Goal: Find specific page/section: Find specific page/section

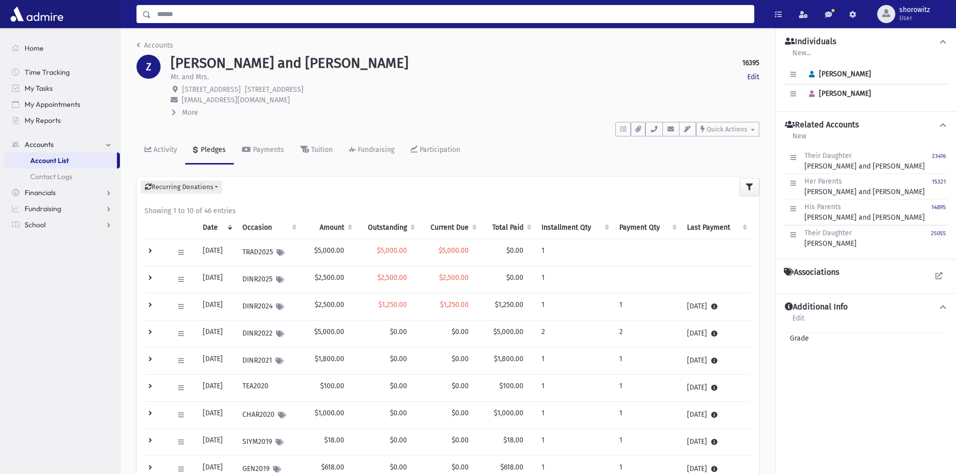
click at [205, 12] on input "Search" at bounding box center [452, 14] width 602 height 18
type input "*******"
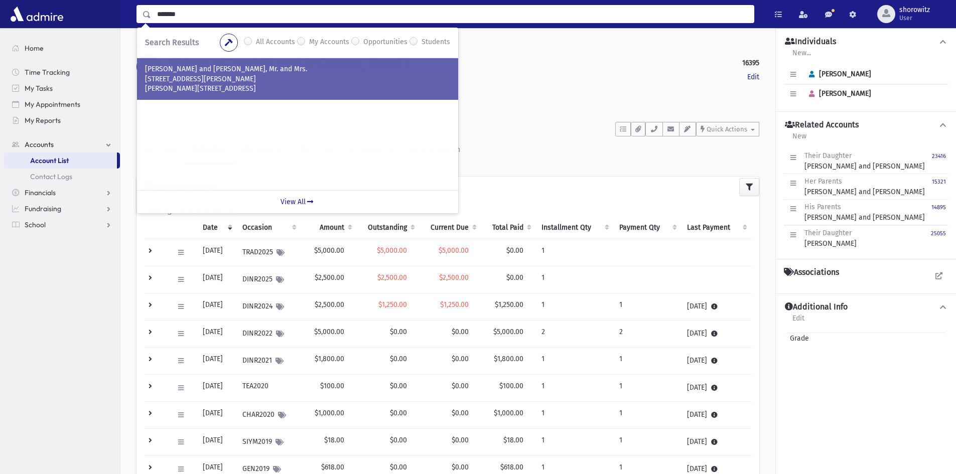
click at [196, 69] on p "ZUCHTER, Yisroel and Nechama, Mr. and Mrs." at bounding box center [297, 69] width 305 height 10
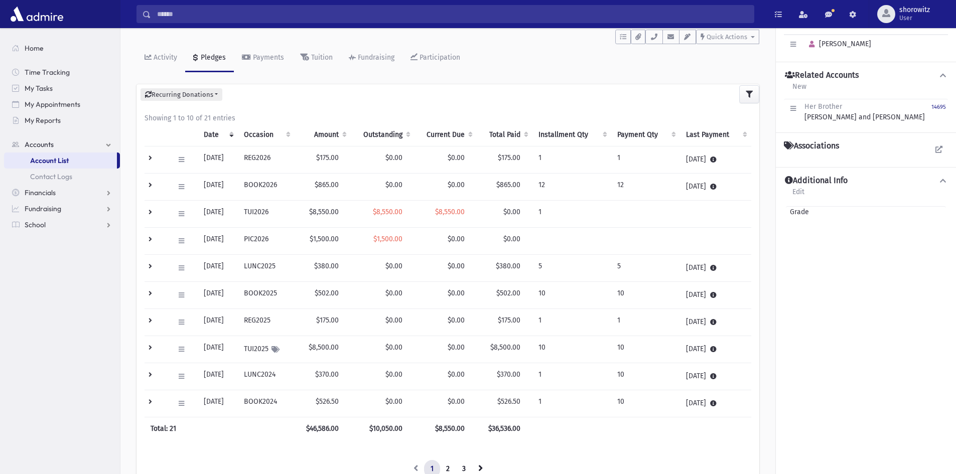
scroll to position [91, 0]
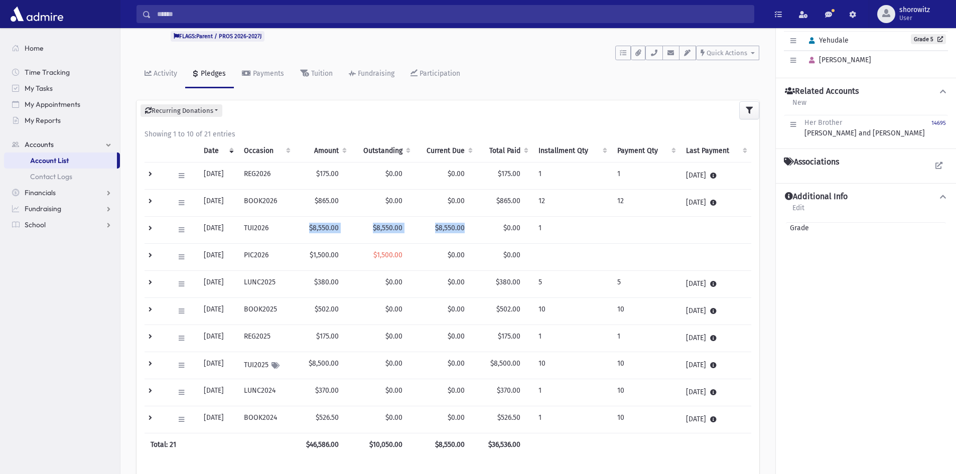
drag, startPoint x: 472, startPoint y: 228, endPoint x: 319, endPoint y: 230, distance: 153.5
click at [319, 230] on tr "Edit Delete New Payment Schedule Payments Delete Scheduled Payments View Applie…" at bounding box center [447, 230] width 606 height 27
click at [321, 233] on td "$8,550.00" at bounding box center [322, 230] width 56 height 27
drag, startPoint x: 470, startPoint y: 227, endPoint x: 311, endPoint y: 230, distance: 158.5
click at [311, 230] on tr "Edit Delete New Payment Schedule Payments Delete Scheduled Payments View Applie…" at bounding box center [447, 230] width 606 height 27
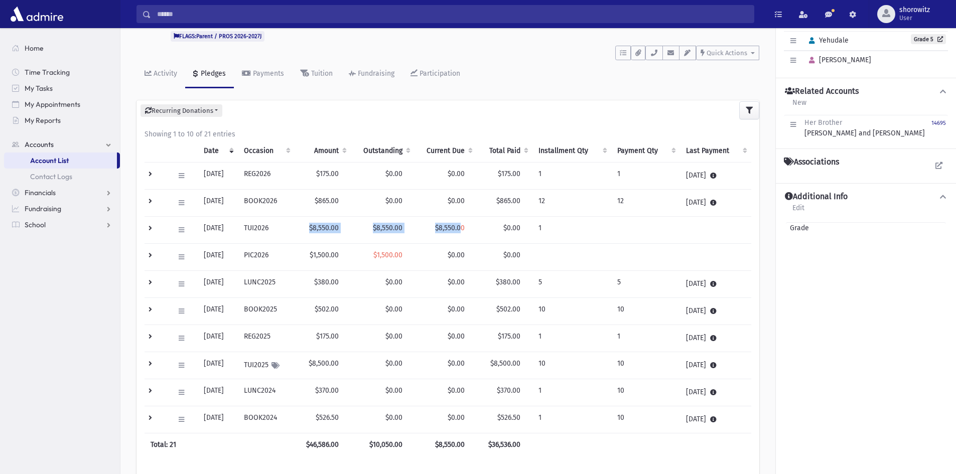
drag, startPoint x: 468, startPoint y: 234, endPoint x: 474, endPoint y: 227, distance: 8.9
click at [469, 234] on td "$8,550.00" at bounding box center [445, 230] width 62 height 27
click at [477, 223] on td "$8,550.00" at bounding box center [445, 230] width 62 height 27
drag, startPoint x: 528, startPoint y: 226, endPoint x: 173, endPoint y: 221, distance: 355.2
click at [173, 221] on tr "Edit Delete New Payment Schedule Payments Delete Scheduled Payments View Applie…" at bounding box center [447, 230] width 606 height 27
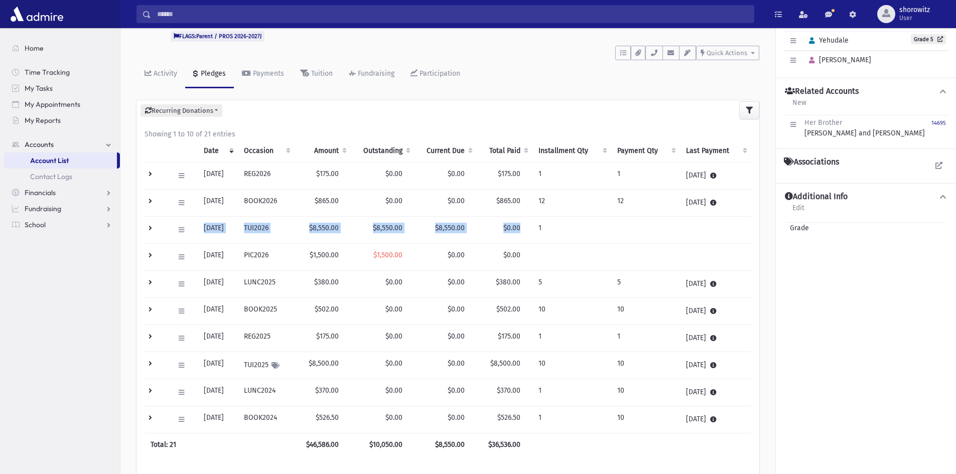
click at [259, 237] on td "TUI2026" at bounding box center [266, 230] width 57 height 27
click at [275, 229] on td "TUI2026" at bounding box center [266, 230] width 57 height 27
drag, startPoint x: 204, startPoint y: 228, endPoint x: 548, endPoint y: 223, distance: 344.6
click at [548, 223] on tr "Edit Delete New Payment Schedule Payments Delete Scheduled Payments View Applie…" at bounding box center [447, 230] width 606 height 27
click at [519, 231] on span "$0.00" at bounding box center [511, 228] width 17 height 9
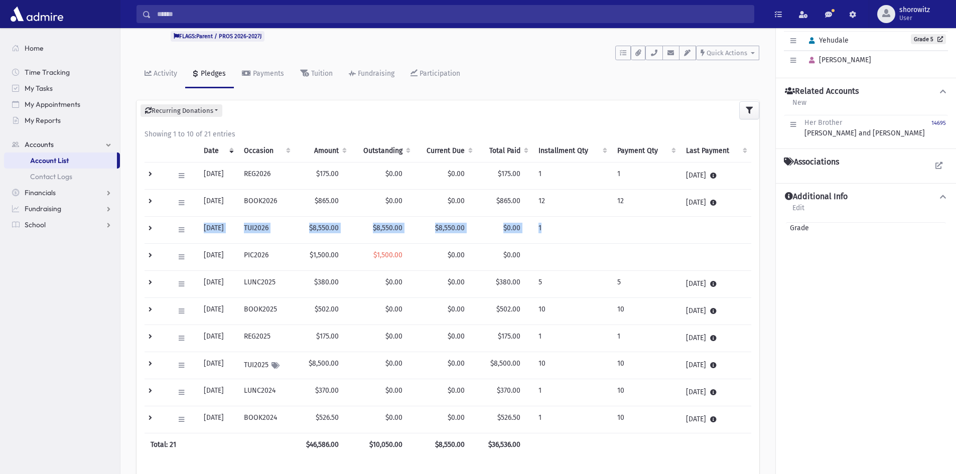
click at [532, 229] on td "$0.00" at bounding box center [505, 230] width 56 height 27
drag, startPoint x: 528, startPoint y: 228, endPoint x: 201, endPoint y: 228, distance: 326.5
click at [201, 228] on tr "Edit Delete New Payment Schedule Payments Delete Scheduled Payments View Applie…" at bounding box center [447, 230] width 606 height 27
click at [294, 237] on td "TUI2026" at bounding box center [266, 230] width 57 height 27
drag, startPoint x: 528, startPoint y: 227, endPoint x: 201, endPoint y: 228, distance: 327.0
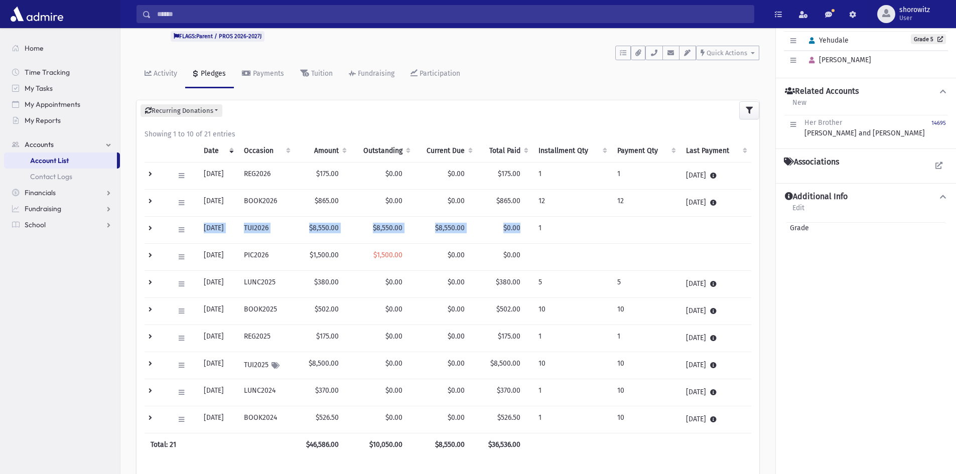
click at [201, 228] on tr "Edit Delete New Payment Schedule Payments Delete Scheduled Payments View Applie…" at bounding box center [447, 230] width 606 height 27
click at [211, 237] on td "[DATE]" at bounding box center [218, 230] width 40 height 27
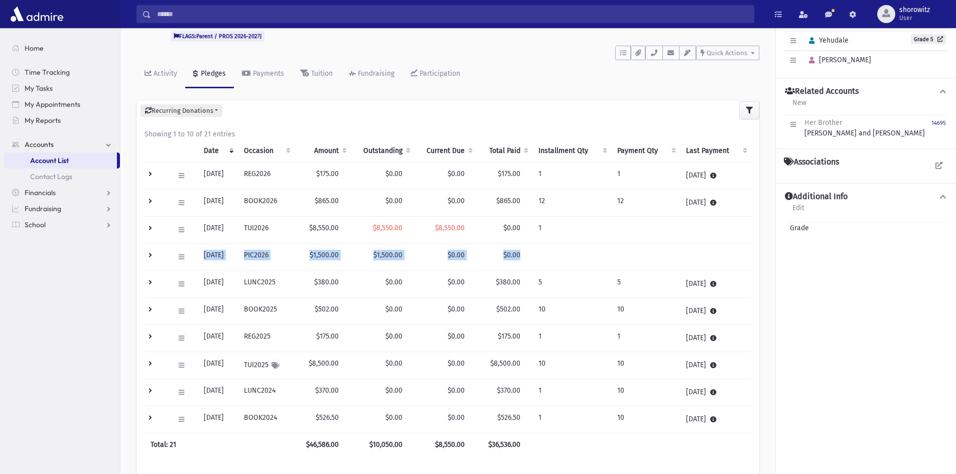
drag, startPoint x: 204, startPoint y: 254, endPoint x: 534, endPoint y: 250, distance: 330.1
click at [531, 253] on tr "Edit Delete New Payment Schedule Payments Delete Scheduled Payments View Applie…" at bounding box center [447, 257] width 606 height 27
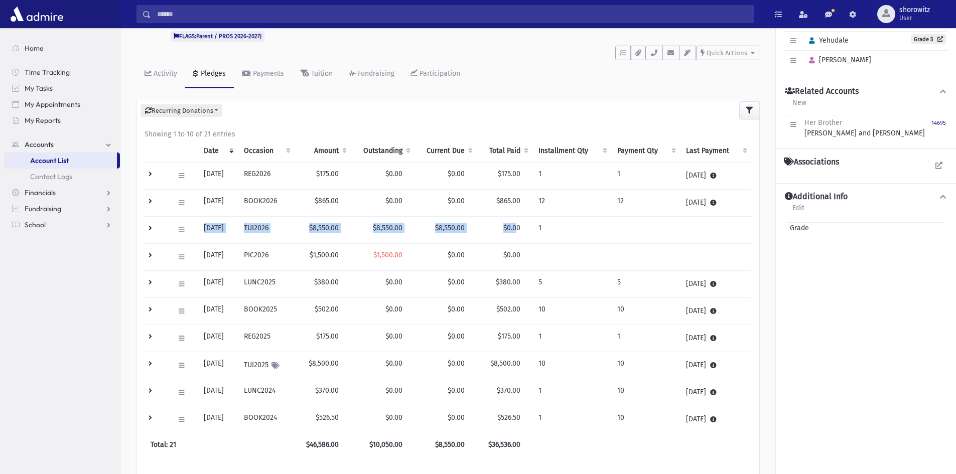
drag, startPoint x: 525, startPoint y: 226, endPoint x: 199, endPoint y: 225, distance: 326.0
click at [199, 225] on tr "Edit Delete New Payment Schedule Payments Delete Scheduled Payments View Applie…" at bounding box center [447, 230] width 606 height 27
click at [235, 236] on td "[DATE]" at bounding box center [218, 230] width 40 height 27
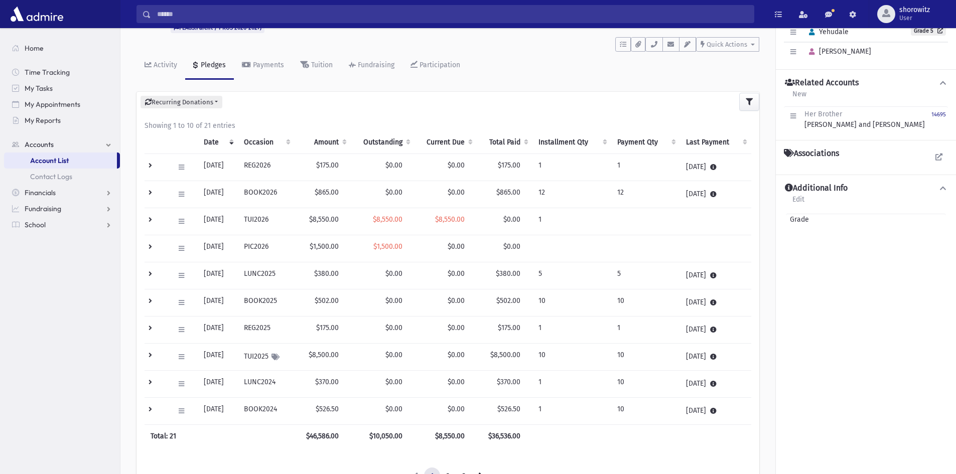
scroll to position [0, 0]
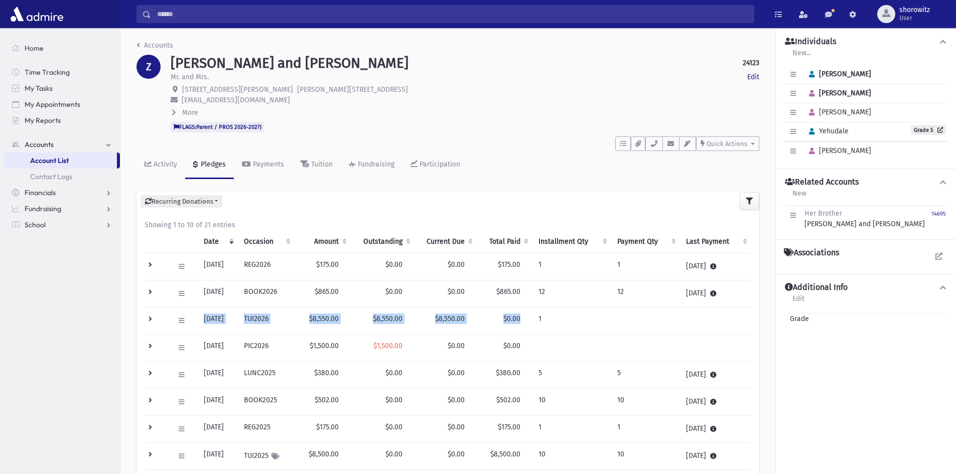
drag, startPoint x: 526, startPoint y: 318, endPoint x: 204, endPoint y: 318, distance: 322.5
click at [204, 318] on tr "Edit Delete New Payment Schedule Payments Delete Scheduled Payments View Applie…" at bounding box center [447, 320] width 606 height 27
click at [269, 320] on td "TUI2026" at bounding box center [266, 320] width 57 height 27
drag, startPoint x: 406, startPoint y: 320, endPoint x: 447, endPoint y: 319, distance: 40.6
click at [402, 320] on span "$8,550.00" at bounding box center [388, 319] width 30 height 9
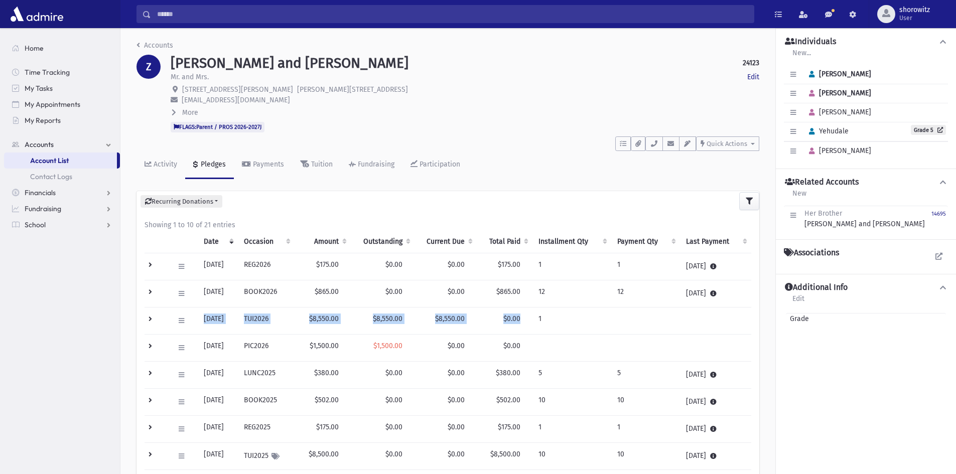
drag, startPoint x: 450, startPoint y: 318, endPoint x: 465, endPoint y: 317, distance: 15.1
click at [452, 317] on span "$8,550.00" at bounding box center [450, 319] width 30 height 9
click at [531, 321] on td "$0.00" at bounding box center [505, 320] width 56 height 27
click at [520, 323] on span "$0.00" at bounding box center [511, 319] width 17 height 9
drag, startPoint x: 528, startPoint y: 318, endPoint x: 197, endPoint y: 321, distance: 331.1
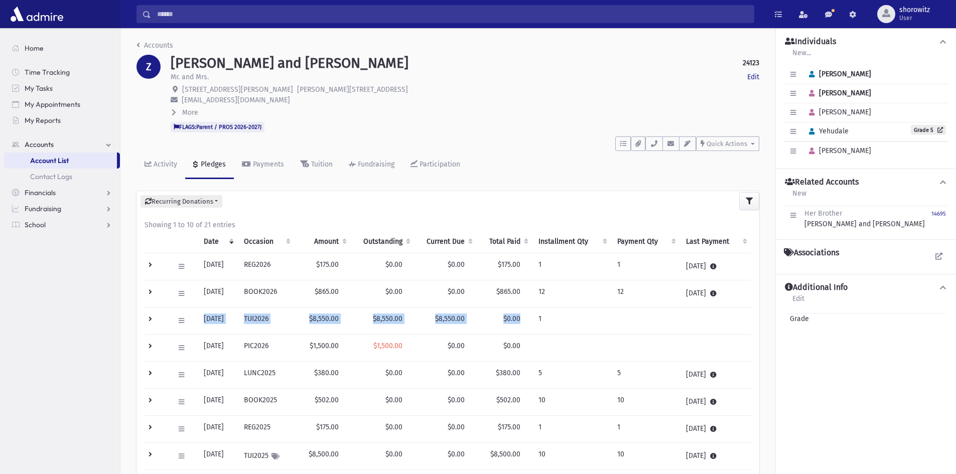
click at [197, 321] on tr "Edit Delete New Payment Schedule Payments Delete Scheduled Payments View Applie…" at bounding box center [447, 320] width 606 height 27
click at [514, 318] on span "$0.00" at bounding box center [511, 319] width 17 height 9
click at [520, 318] on span "$0.00" at bounding box center [511, 319] width 17 height 9
drag, startPoint x: 528, startPoint y: 318, endPoint x: 201, endPoint y: 318, distance: 326.5
click at [201, 318] on tr "Edit Delete New Payment Schedule Payments Delete Scheduled Payments View Applie…" at bounding box center [447, 320] width 606 height 27
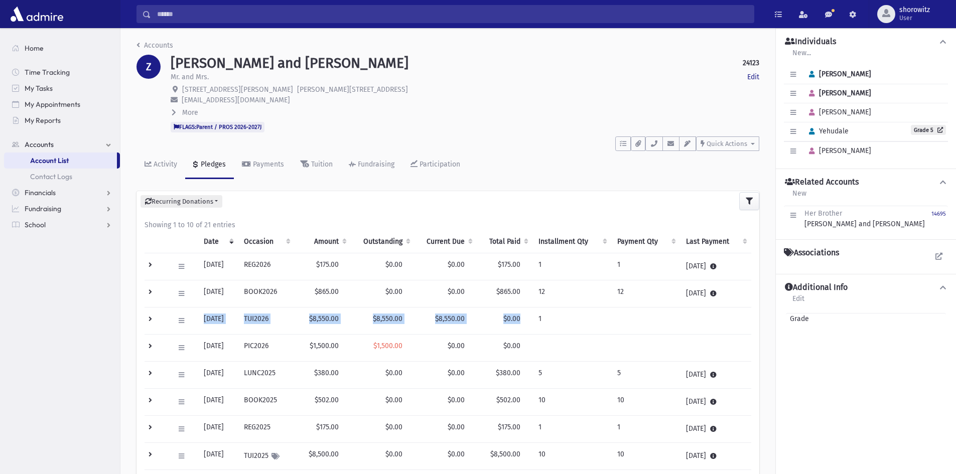
click at [212, 320] on td "[DATE]" at bounding box center [218, 320] width 40 height 27
drag, startPoint x: 528, startPoint y: 318, endPoint x: 200, endPoint y: 318, distance: 328.1
click at [200, 318] on tr "Edit Delete New Payment Schedule Payments Delete Scheduled Payments View Applie…" at bounding box center [447, 320] width 606 height 27
click at [520, 319] on span "$0.00" at bounding box center [511, 319] width 17 height 9
drag, startPoint x: 528, startPoint y: 318, endPoint x: 202, endPoint y: 327, distance: 326.2
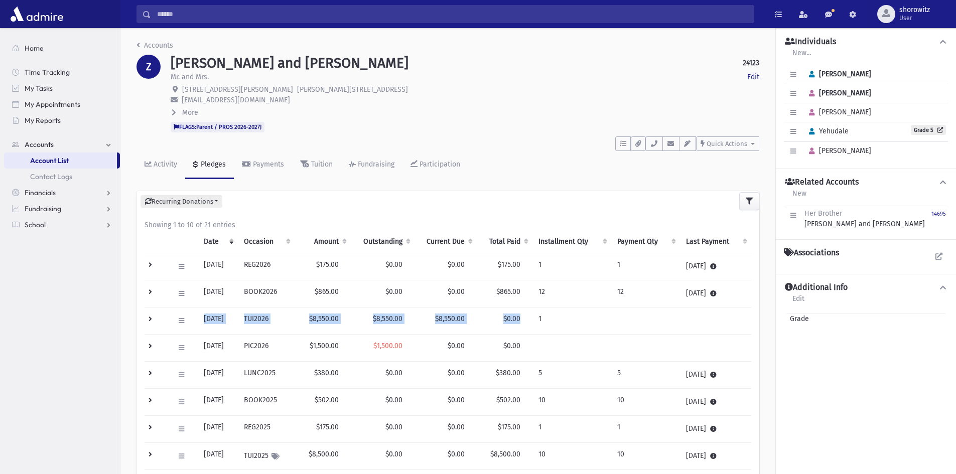
click at [202, 327] on tr "Edit Delete New Payment Schedule Payments Delete Scheduled Payments View Applie…" at bounding box center [447, 320] width 606 height 27
click at [248, 325] on tr "Edit Delete New Payment Schedule Payments Delete Scheduled Payments View Applie…" at bounding box center [447, 320] width 606 height 27
click at [520, 322] on span "$0.00" at bounding box center [511, 319] width 17 height 9
drag, startPoint x: 526, startPoint y: 320, endPoint x: 198, endPoint y: 315, distance: 327.6
click at [198, 315] on tr "Edit Delete New Payment Schedule Payments Delete Scheduled Payments View Applie…" at bounding box center [447, 320] width 606 height 27
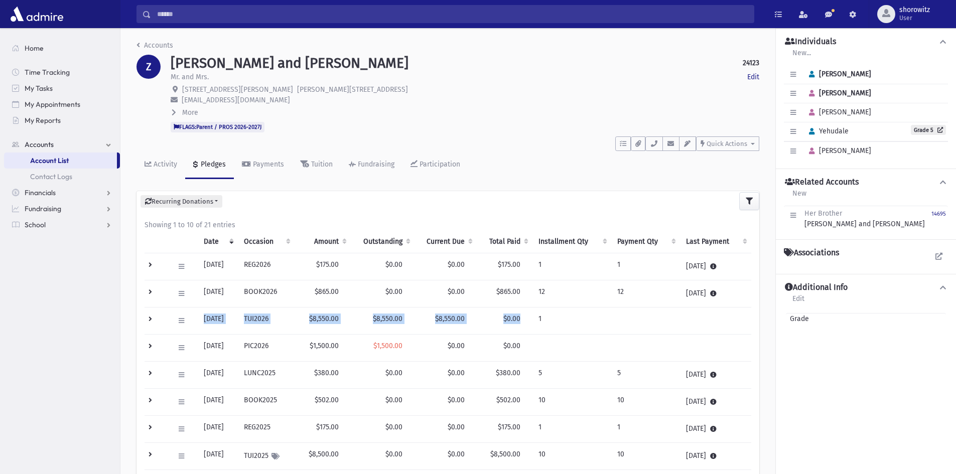
click at [532, 316] on td "$0.00" at bounding box center [505, 320] width 56 height 27
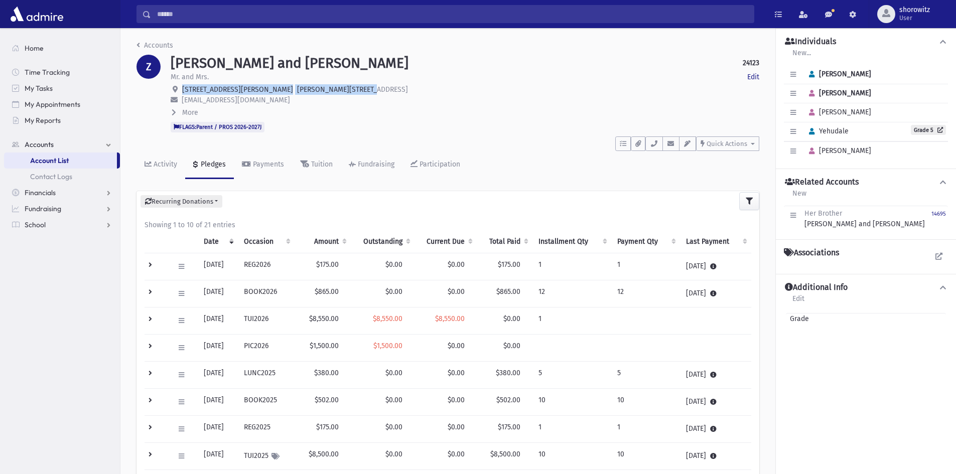
drag, startPoint x: 324, startPoint y: 89, endPoint x: 185, endPoint y: 88, distance: 139.4
click at [182, 87] on span "100 McMorran Crescent Thornhill, ON L4J 2Y2" at bounding box center [295, 89] width 226 height 9
click at [314, 87] on span "Thornhill, ON L4J 2Y2" at bounding box center [352, 89] width 111 height 9
click at [328, 89] on p "100 McMorran Crescent Thornhill, ON L4J 2Y2" at bounding box center [465, 89] width 588 height 11
drag, startPoint x: 325, startPoint y: 89, endPoint x: 183, endPoint y: 91, distance: 142.0
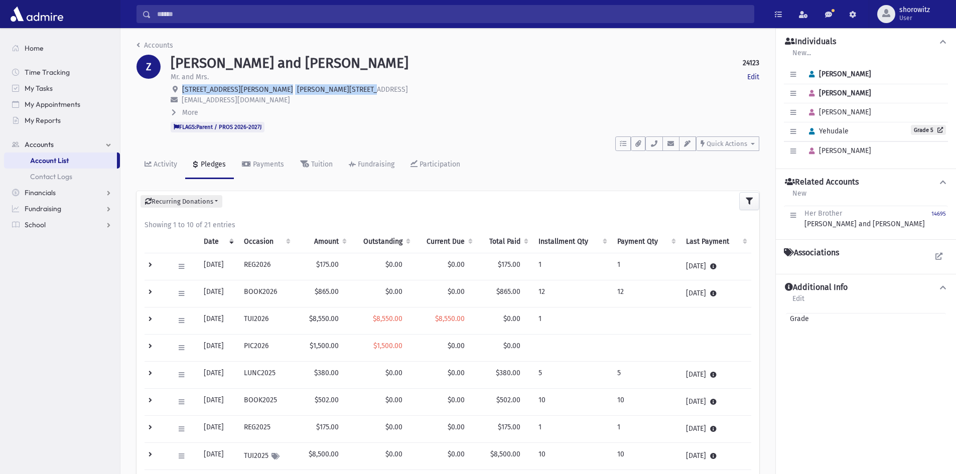
click at [183, 91] on p "100 McMorran Crescent Thornhill, ON L4J 2Y2" at bounding box center [465, 89] width 588 height 11
click at [329, 92] on p "100 McMorran Crescent Thornhill, ON L4J 2Y2" at bounding box center [465, 89] width 588 height 11
drag, startPoint x: 322, startPoint y: 88, endPoint x: 199, endPoint y: 93, distance: 123.0
click at [199, 94] on p "100 McMorran Crescent Thornhill, ON L4J 2Y2" at bounding box center [465, 89] width 588 height 11
click at [322, 94] on div "ZUCHTER, Yisroel and Nechama 24123 Edit Mr. and Mrs. Edit 100 McMorran Crescent…" at bounding box center [465, 94] width 598 height 78
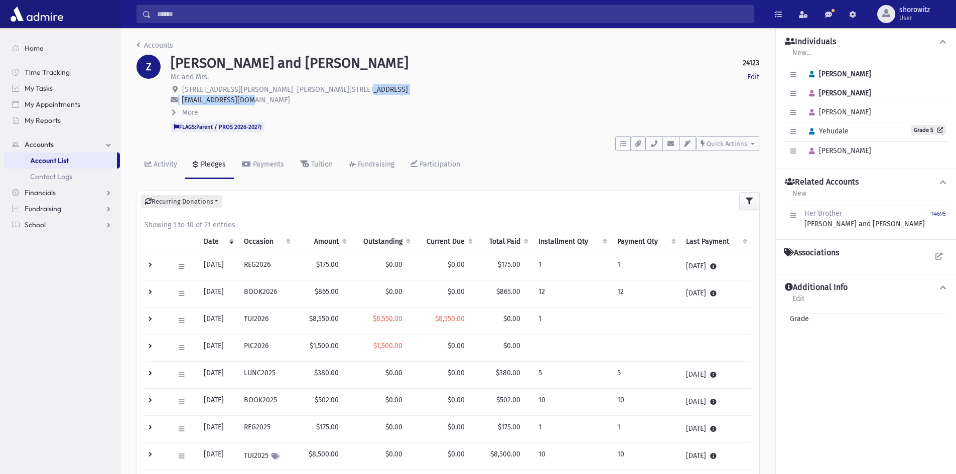
click at [325, 89] on p "100 McMorran Crescent Thornhill, ON L4J 2Y2" at bounding box center [465, 89] width 588 height 11
drag, startPoint x: 328, startPoint y: 88, endPoint x: 182, endPoint y: 90, distance: 146.0
click at [182, 90] on p "100 McMorran Crescent Thornhill, ON L4J 2Y2" at bounding box center [465, 89] width 588 height 11
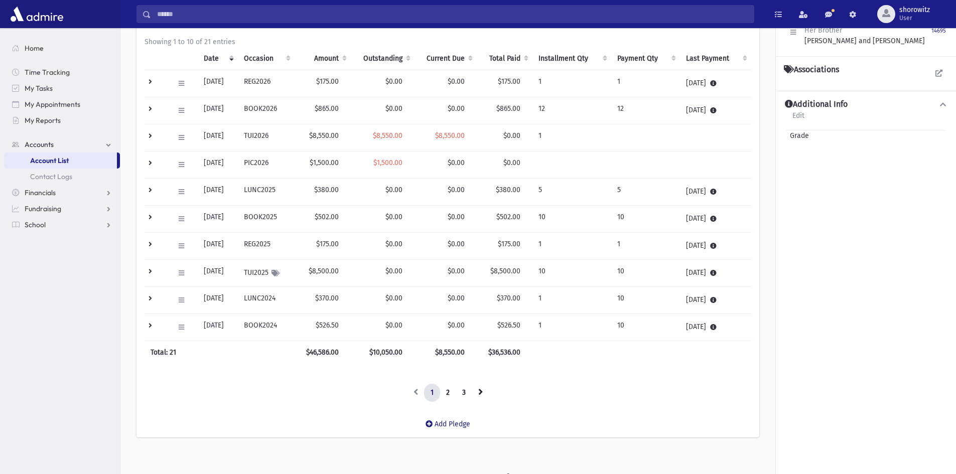
scroll to position [191, 0]
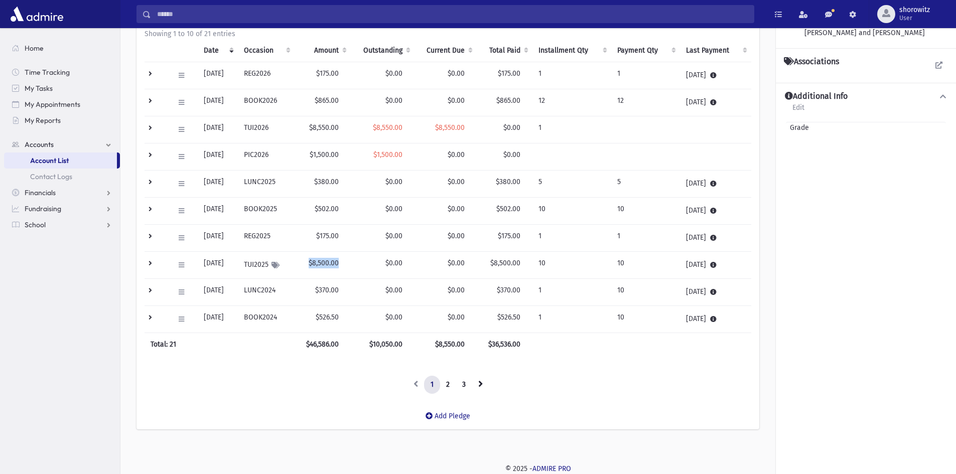
drag, startPoint x: 349, startPoint y: 262, endPoint x: 317, endPoint y: 262, distance: 32.1
click at [317, 262] on td "$8,500.00" at bounding box center [322, 265] width 56 height 27
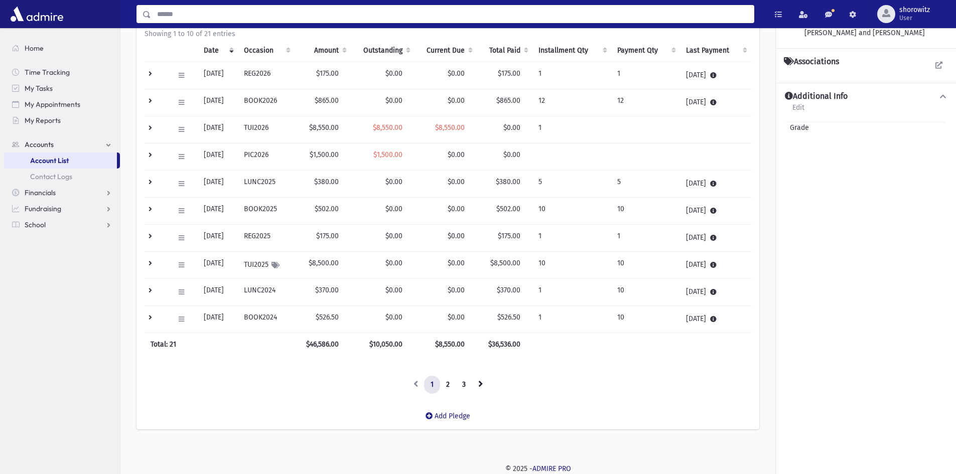
click at [224, 15] on input "Search" at bounding box center [452, 14] width 602 height 18
type input "********"
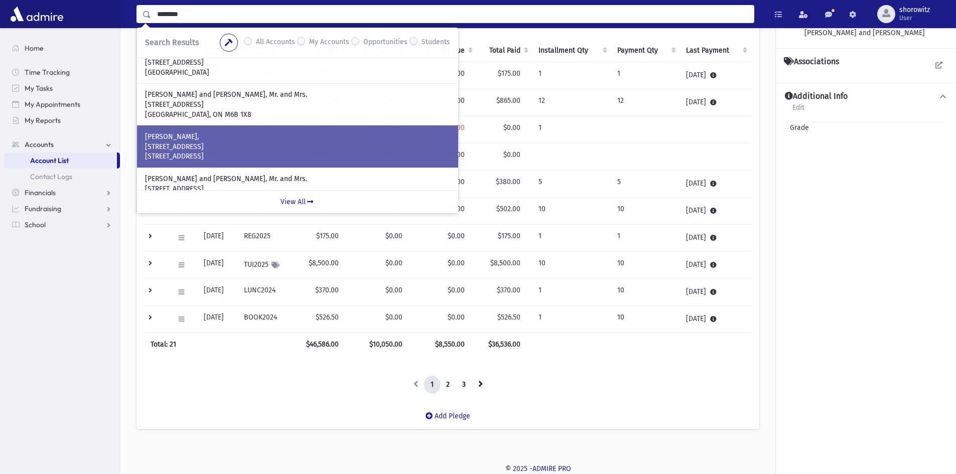
scroll to position [150, 0]
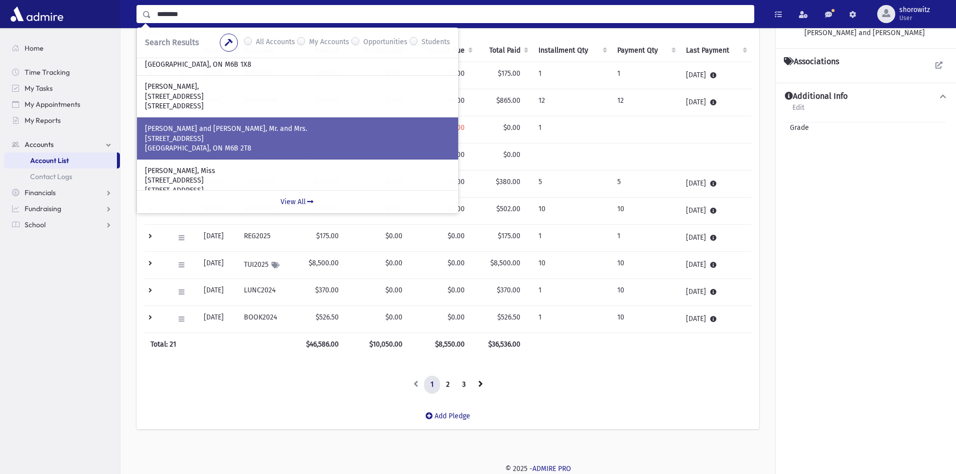
click at [215, 130] on p "FEINTUCH, Dovid and Malkie, Mr. and Mrs." at bounding box center [297, 129] width 305 height 10
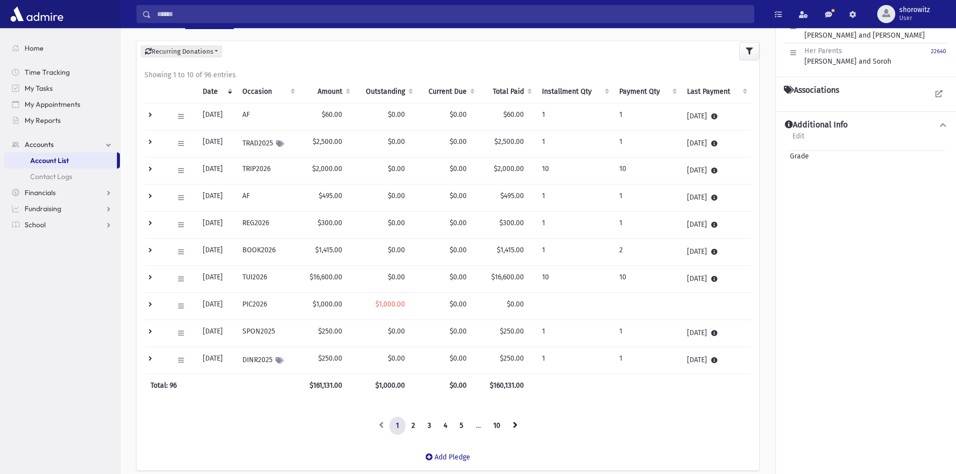
scroll to position [150, 0]
click at [413, 424] on link "2" at bounding box center [413, 425] width 17 height 18
click at [397, 428] on link "1" at bounding box center [397, 425] width 16 height 18
click at [152, 167] on td at bounding box center [155, 170] width 23 height 27
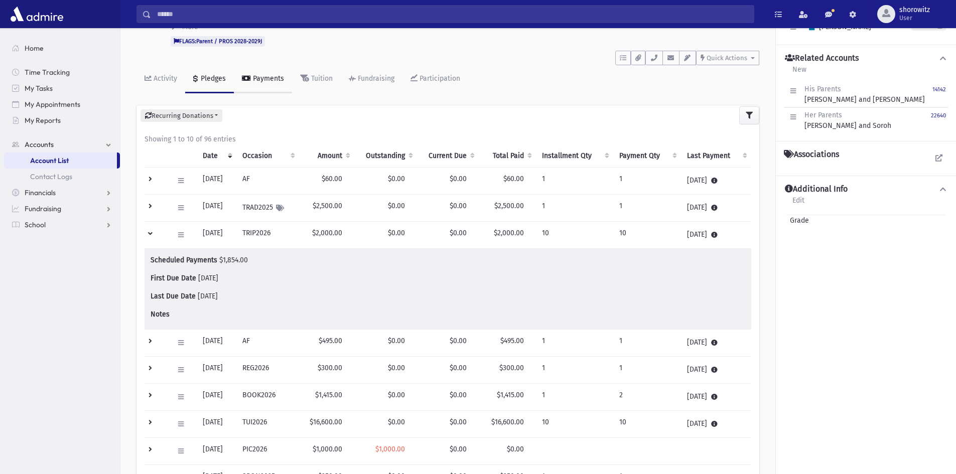
scroll to position [0, 0]
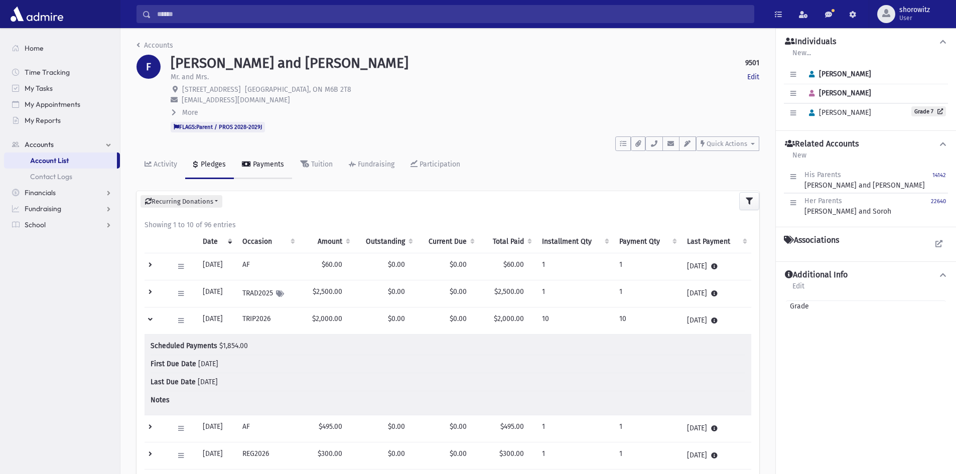
click at [262, 163] on div "Payments" at bounding box center [267, 164] width 33 height 9
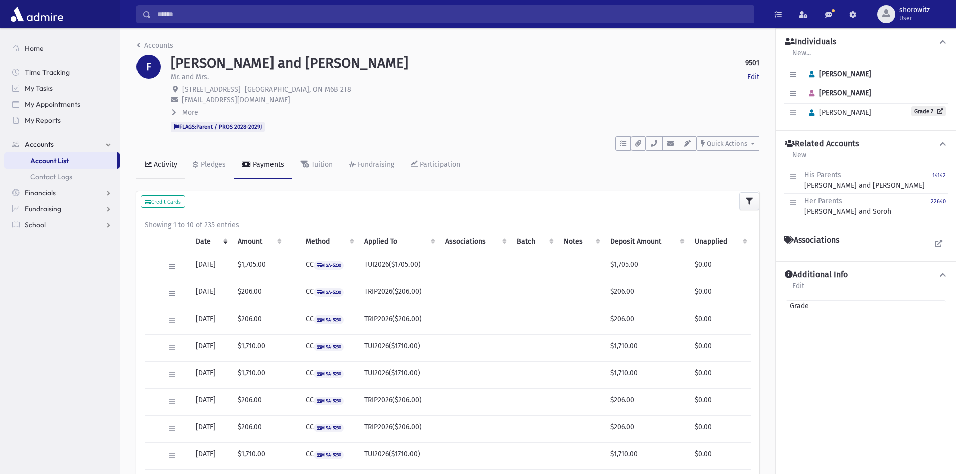
click at [167, 167] on div "Activity" at bounding box center [164, 164] width 26 height 9
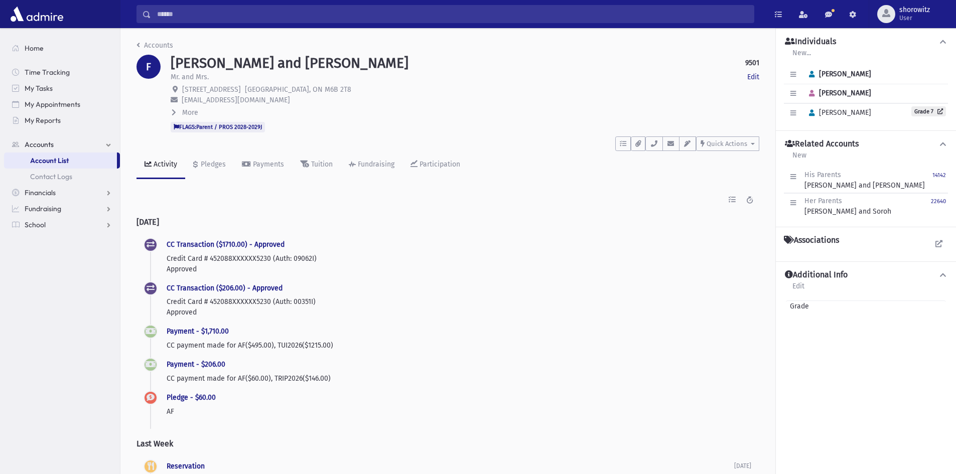
click at [217, 19] on input "Search" at bounding box center [452, 14] width 602 height 18
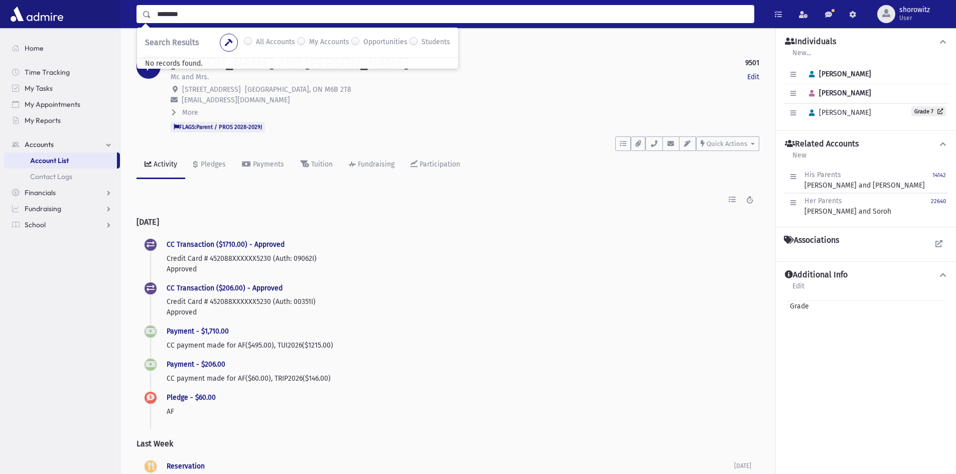
drag, startPoint x: 169, startPoint y: 13, endPoint x: 173, endPoint y: 21, distance: 9.0
click at [168, 13] on input "********" at bounding box center [452, 14] width 602 height 18
type input "********"
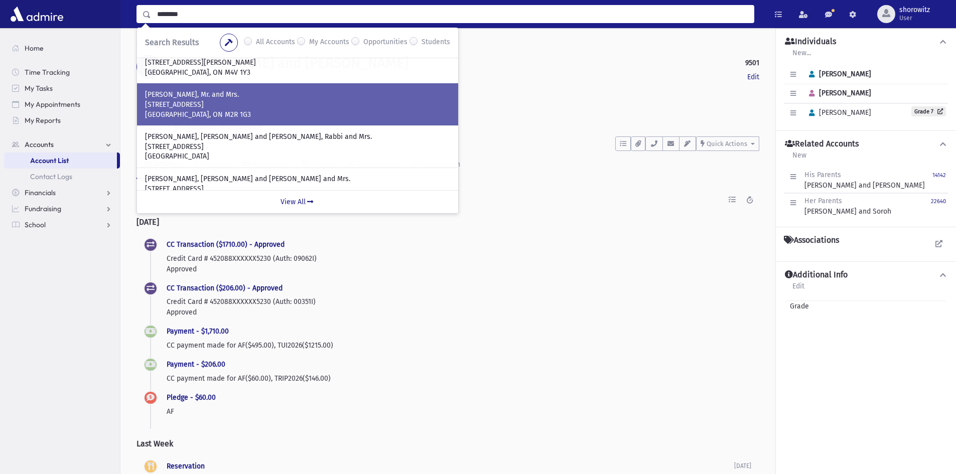
scroll to position [150, 0]
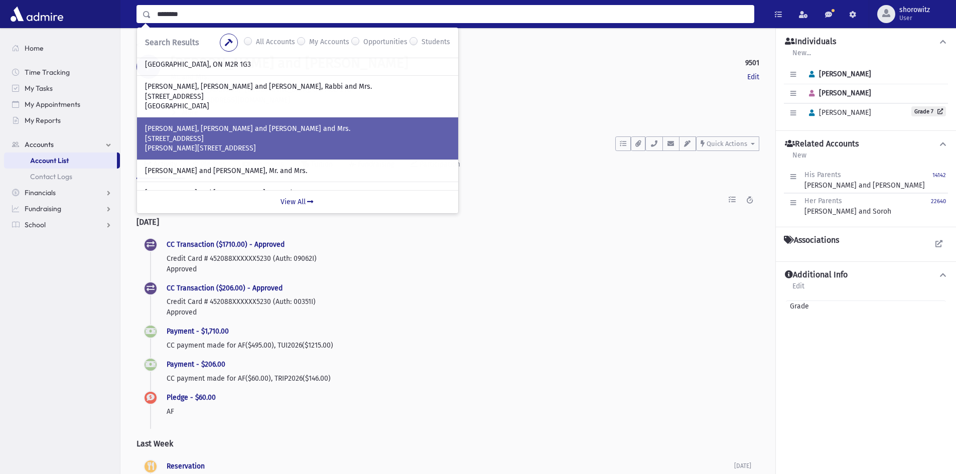
click at [217, 136] on p "147 North Meadow Crescent" at bounding box center [297, 139] width 305 height 10
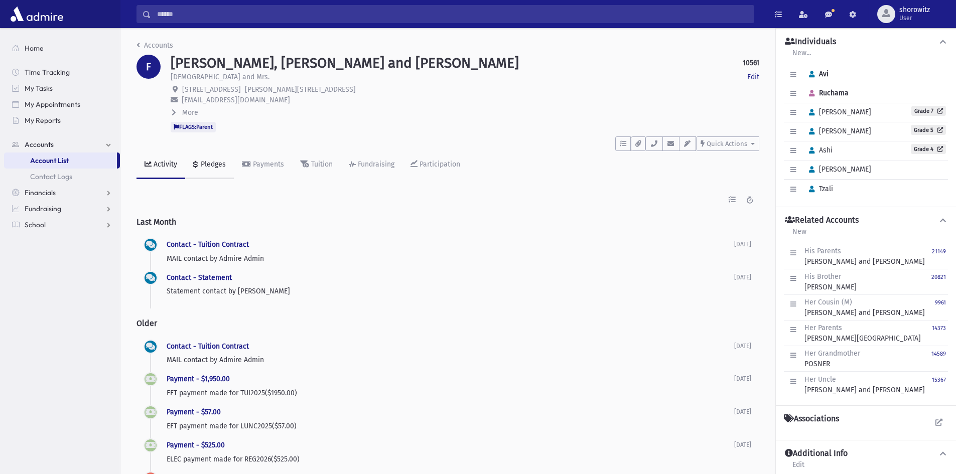
click at [209, 163] on div "Pledges" at bounding box center [212, 164] width 27 height 9
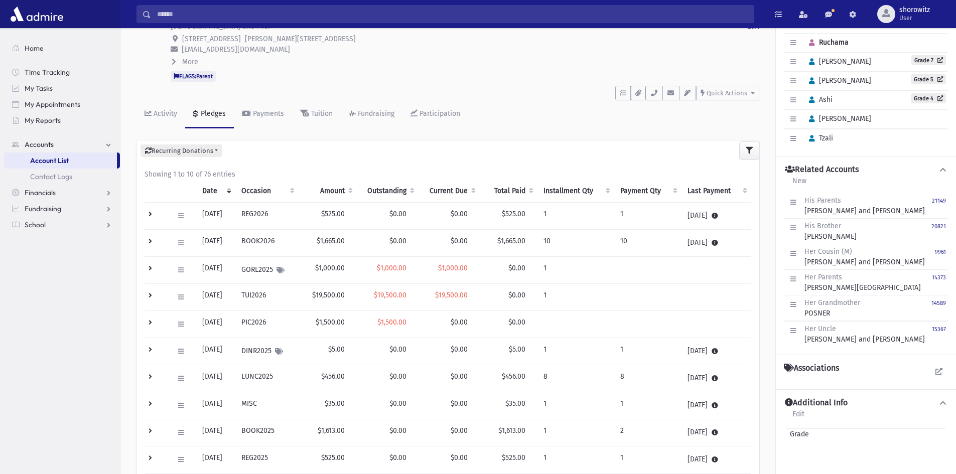
scroll to position [100, 0]
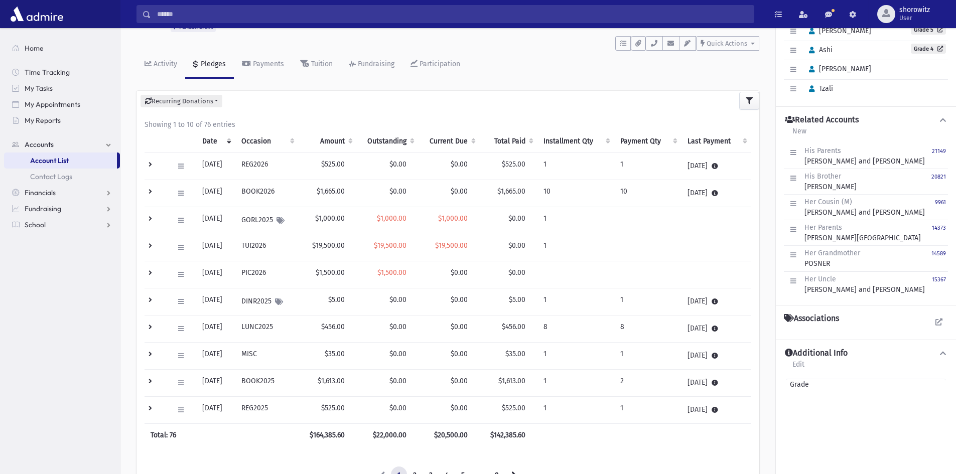
click at [152, 246] on td at bounding box center [155, 247] width 23 height 27
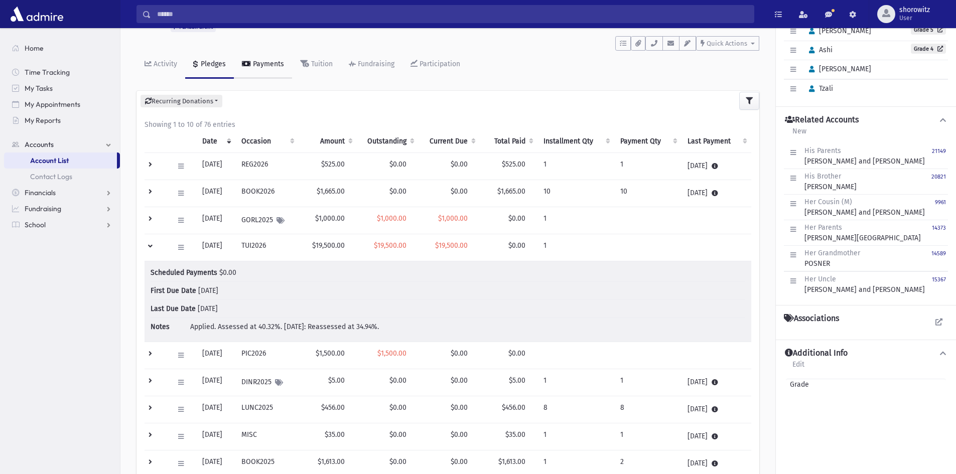
click at [262, 64] on div "Payments" at bounding box center [267, 64] width 33 height 9
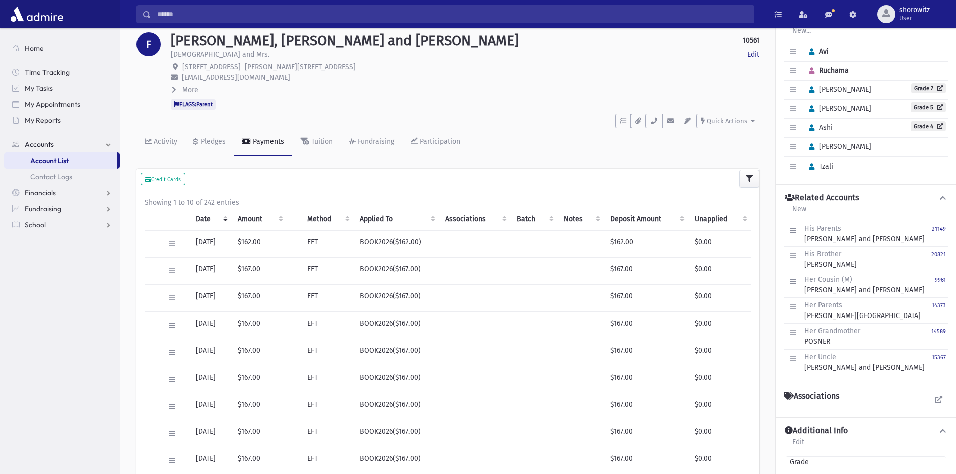
scroll to position [100, 0]
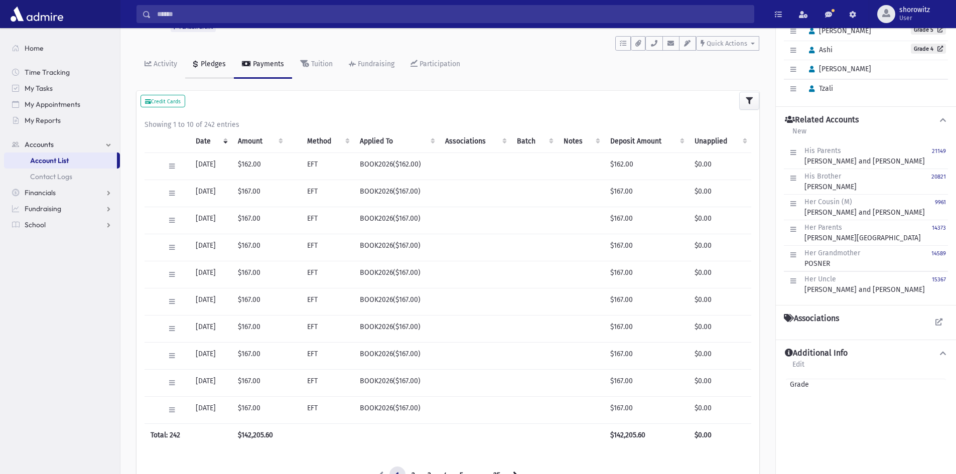
click at [211, 69] on link "Pledges" at bounding box center [209, 65] width 49 height 28
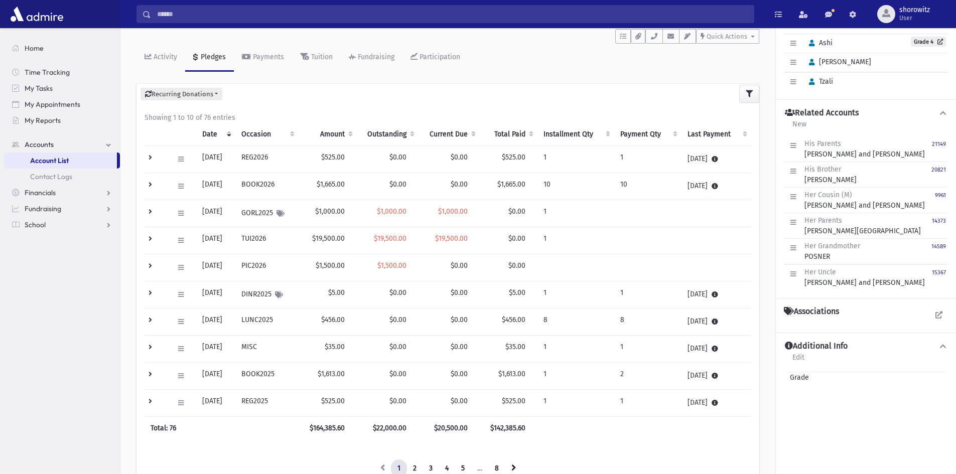
scroll to position [150, 0]
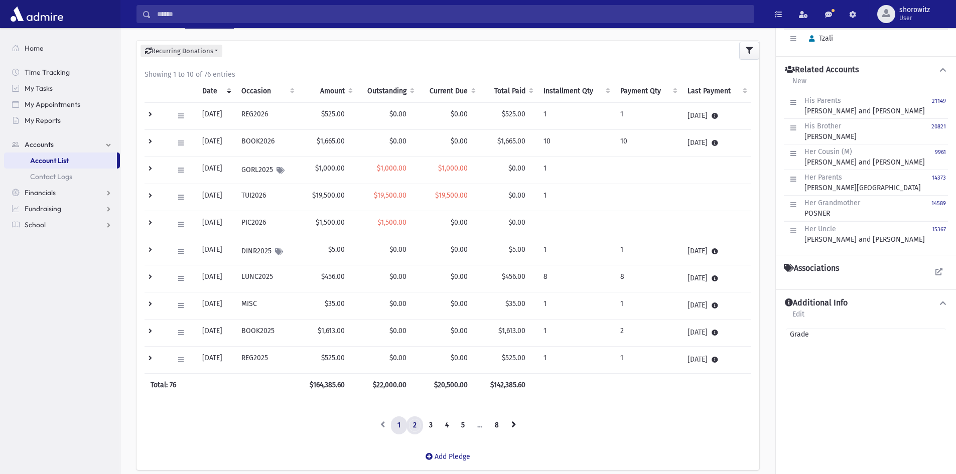
click at [414, 427] on link "2" at bounding box center [414, 425] width 17 height 18
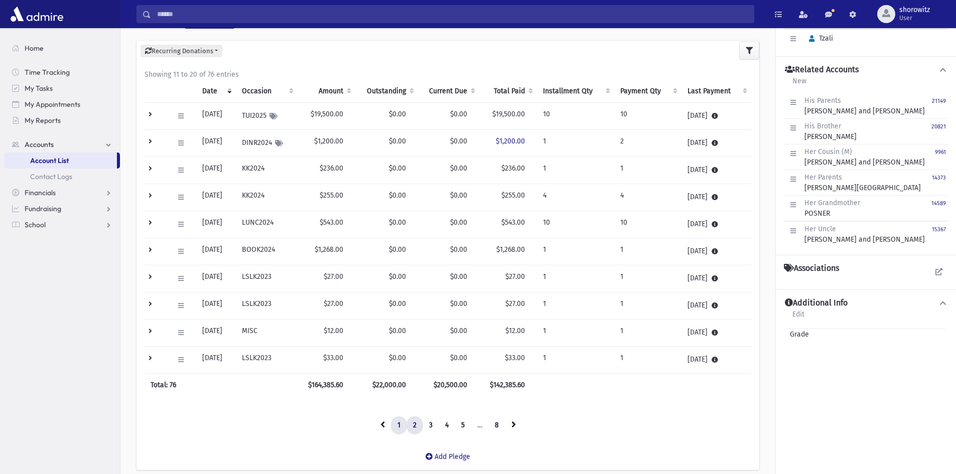
click at [398, 427] on link "1" at bounding box center [399, 425] width 16 height 18
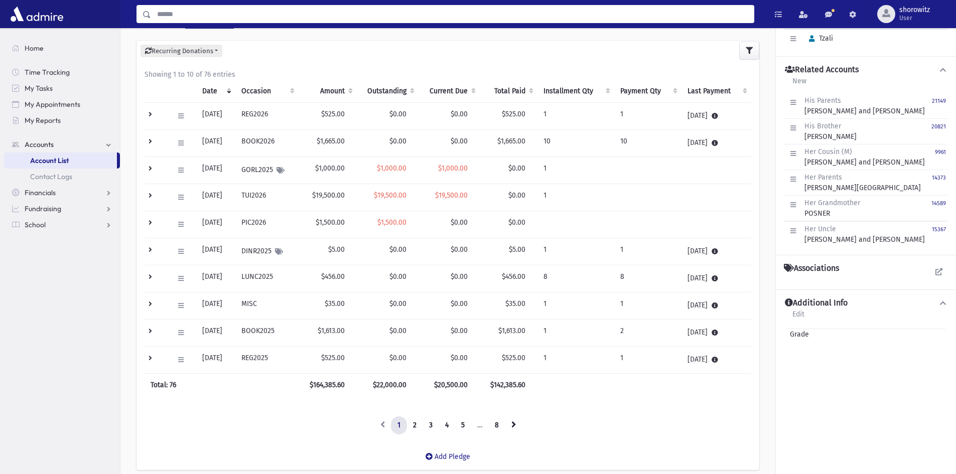
click at [254, 15] on input "Search" at bounding box center [452, 14] width 602 height 18
type input "********"
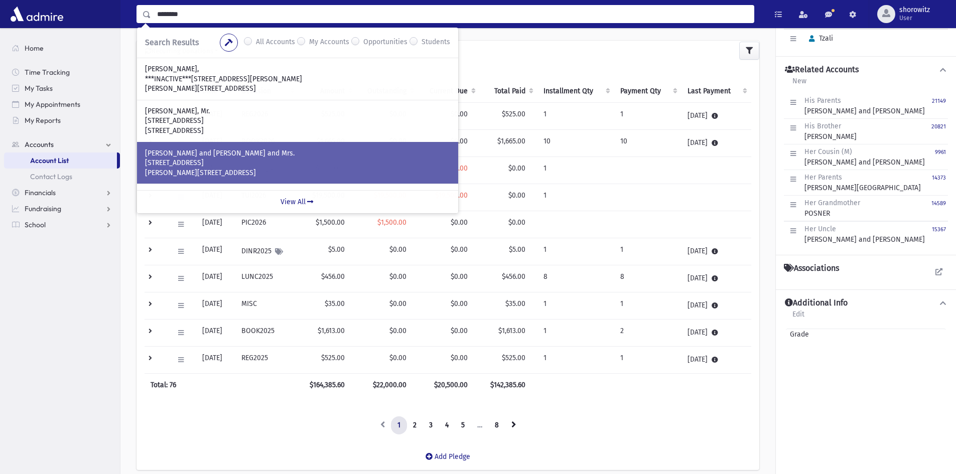
click at [236, 154] on p "JANOWSKI, Avromi and Nechama, Rabbi and Mrs." at bounding box center [297, 153] width 305 height 10
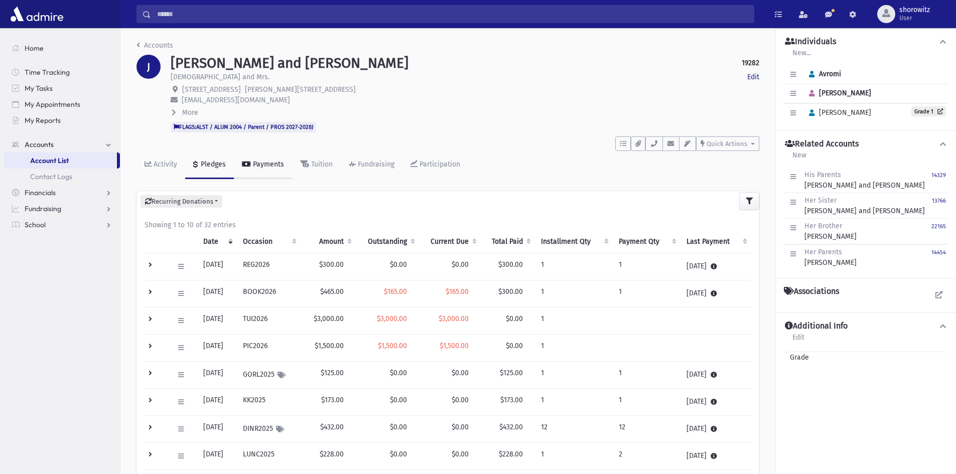
click at [268, 167] on div "Payments" at bounding box center [267, 164] width 33 height 9
